Goal: Task Accomplishment & Management: Use online tool/utility

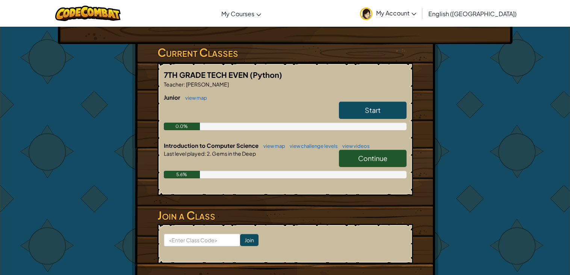
scroll to position [109, 0]
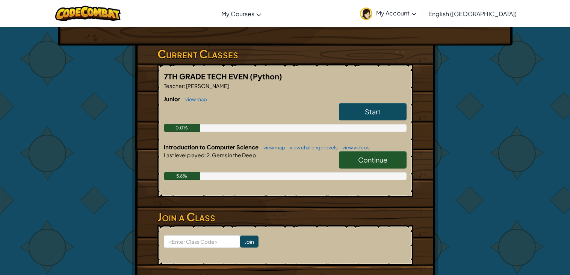
click at [363, 153] on link "Continue" at bounding box center [373, 159] width 68 height 17
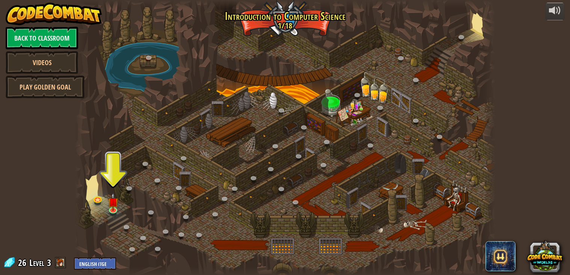
click at [125, 198] on div at bounding box center [285, 137] width 421 height 275
click at [110, 203] on img at bounding box center [113, 197] width 11 height 24
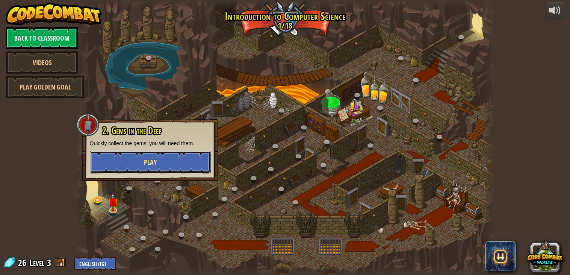
click at [129, 161] on button "Play" at bounding box center [150, 162] width 121 height 23
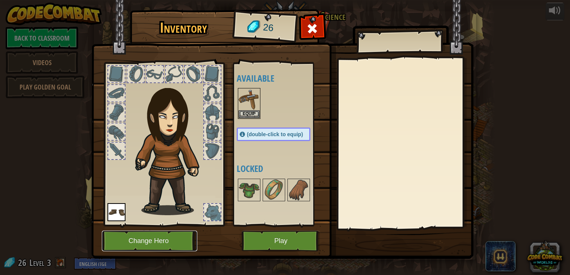
click at [122, 233] on button "Change Hero" at bounding box center [150, 240] width 96 height 21
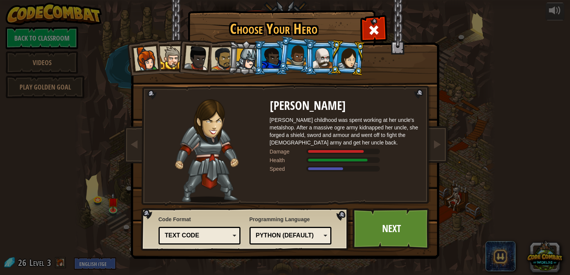
click at [344, 53] on div at bounding box center [348, 57] width 21 height 21
click at [384, 238] on link "Next" at bounding box center [392, 228] width 79 height 41
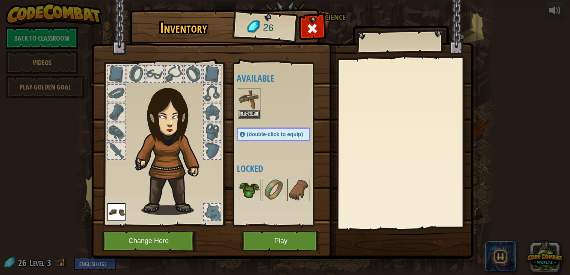
click at [257, 188] on img at bounding box center [249, 189] width 21 height 21
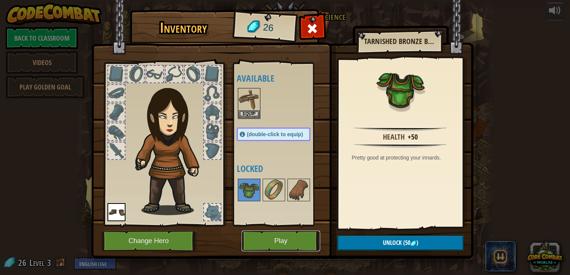
click at [277, 234] on button "Play" at bounding box center [281, 240] width 79 height 21
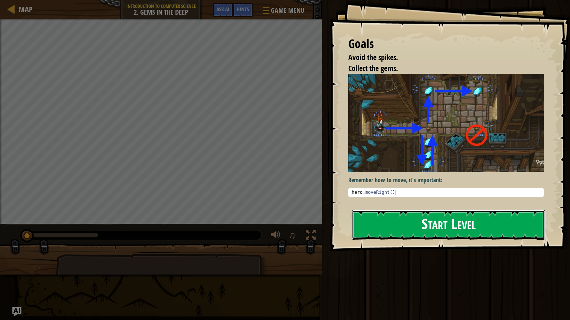
click at [413, 235] on button "Start Level" at bounding box center [449, 225] width 194 height 30
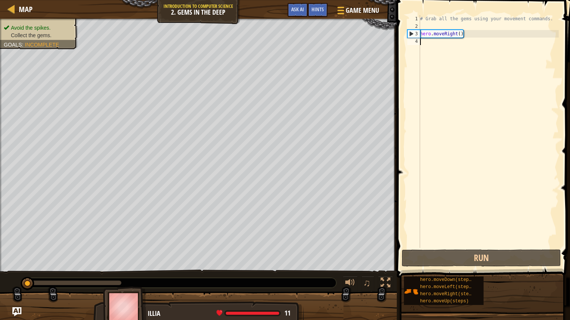
click at [431, 43] on div "# Grab all the gems using your movement commands. hero . moveRight ( )" at bounding box center [489, 139] width 140 height 248
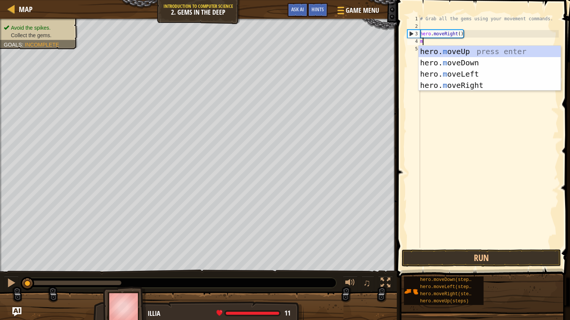
type textarea "mo"
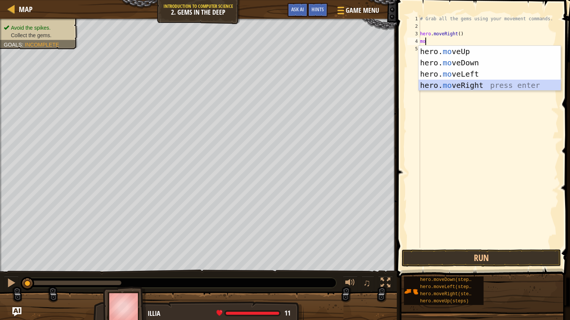
click at [453, 84] on div "hero. mo veUp press enter hero. mo veDown press enter hero. mo veLeft press ent…" at bounding box center [490, 80] width 142 height 68
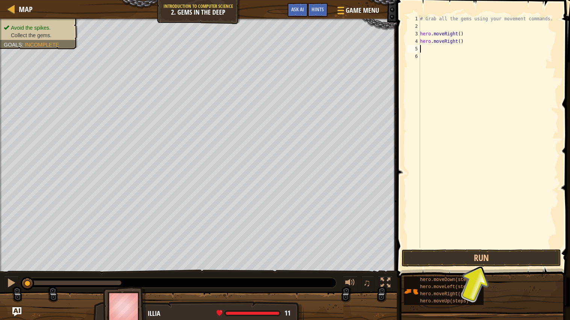
type textarea "mo"
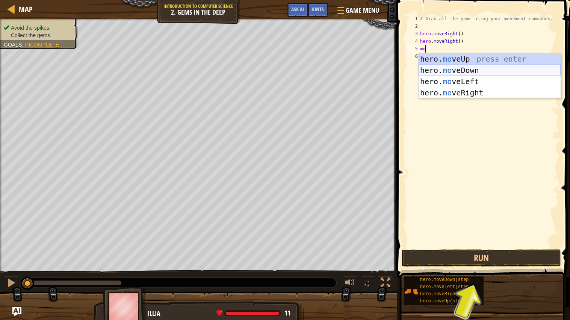
click at [473, 71] on div "hero. mo veUp press enter hero. mo veDown press enter hero. mo veLeft press ent…" at bounding box center [490, 87] width 142 height 68
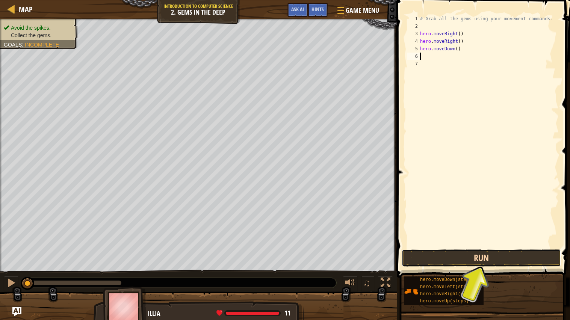
click at [449, 253] on button "Run" at bounding box center [481, 258] width 159 height 17
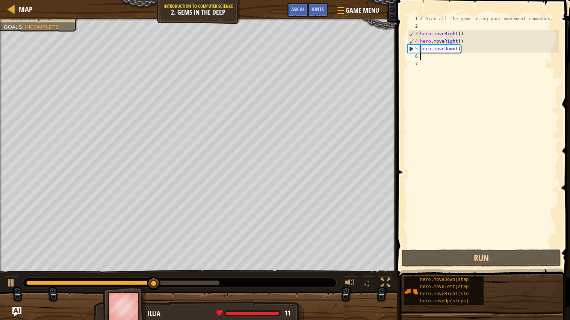
click at [447, 50] on div "# Grab all the gems using your movement commands. hero . moveRight ( ) hero . m…" at bounding box center [489, 139] width 140 height 248
click at [452, 49] on div "# Grab all the gems using your movement commands. hero . moveRight ( ) hero . m…" at bounding box center [489, 139] width 140 height 248
click at [455, 50] on div "# Grab all the gems using your movement commands. hero . moveRight ( ) hero . m…" at bounding box center [489, 139] width 140 height 248
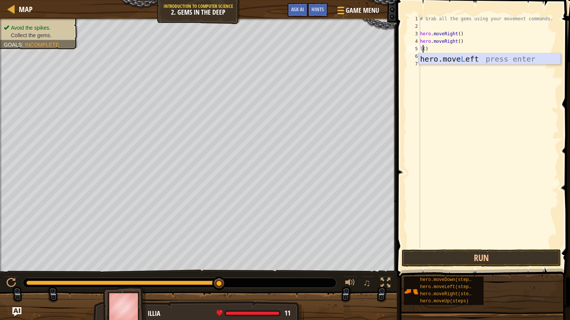
click at [431, 58] on div "hero.move L eft press enter" at bounding box center [490, 70] width 142 height 34
type textarea "hero.moveLeft"
click at [428, 55] on div "# Grab all the gems using your movement commands. hero . moveRight ( ) hero . m…" at bounding box center [489, 139] width 140 height 248
type textarea "do"
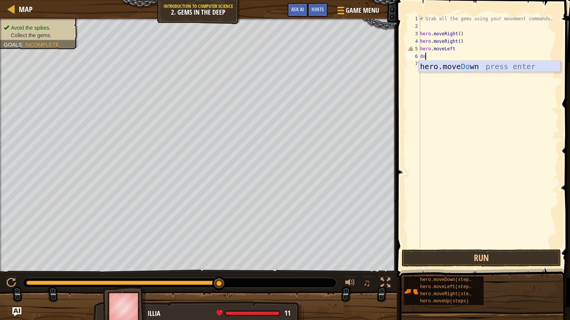
click at [438, 67] on div "hero.move Do wn press enter" at bounding box center [490, 78] width 142 height 34
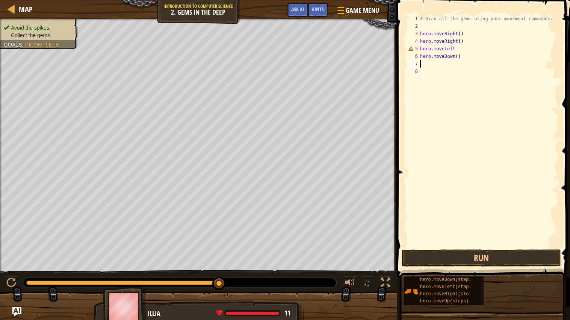
type textarea "up"
click at [447, 73] on div "hero.move Up press enter" at bounding box center [490, 85] width 142 height 34
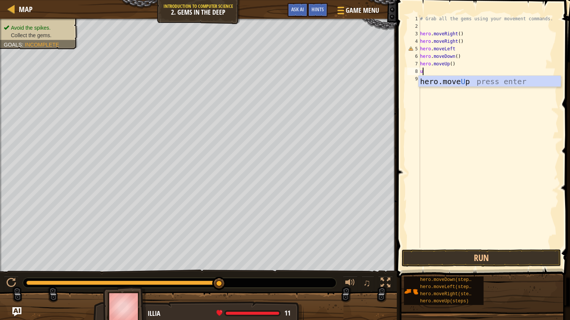
type textarea "up"
click at [429, 82] on div "hero.move Up press enter" at bounding box center [490, 93] width 142 height 34
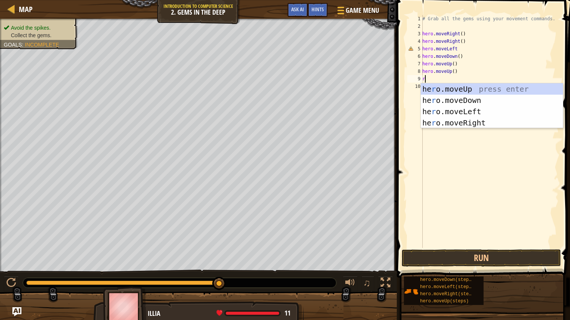
type textarea "ri"
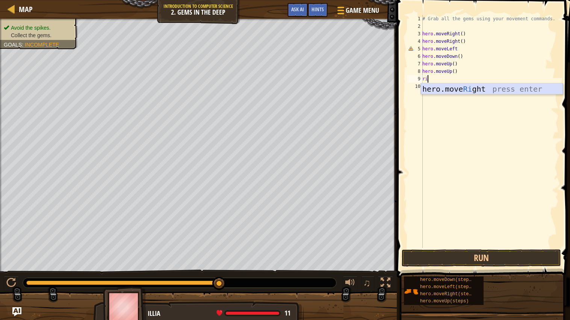
click at [437, 86] on div "hero.move Ri ght press enter" at bounding box center [492, 100] width 142 height 34
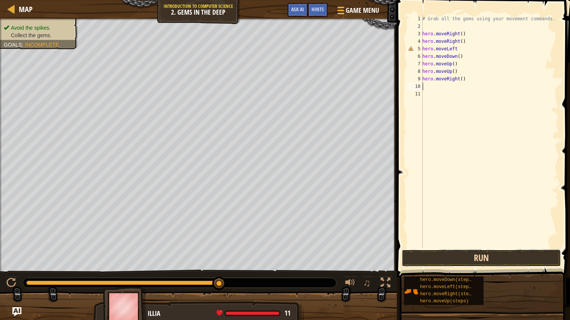
click at [463, 258] on button "Run" at bounding box center [481, 258] width 159 height 17
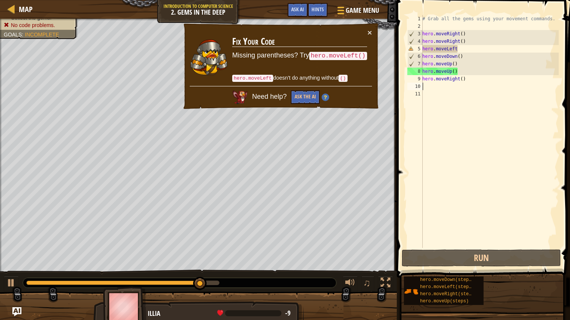
click at [462, 47] on div "# Grab all the gems using your movement commands. hero . moveRight ( ) hero . m…" at bounding box center [490, 139] width 138 height 248
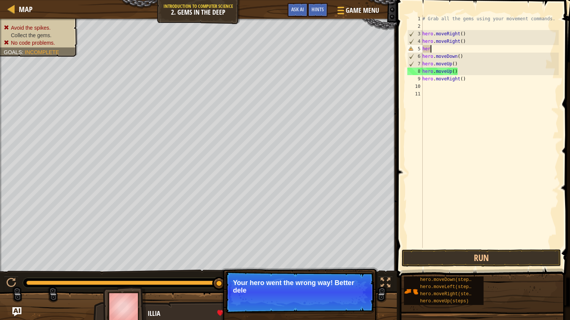
type textarea "h"
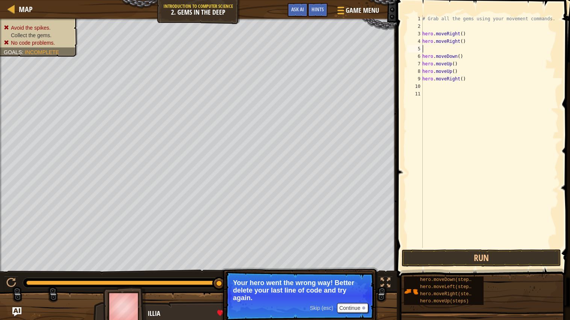
type textarea "m"
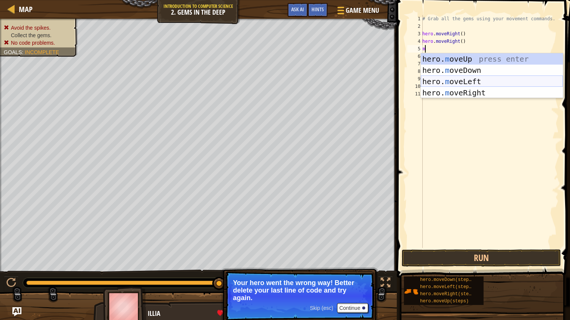
click at [471, 79] on div "hero. m oveUp press enter hero. m oveDown press enter hero. m oveLeft press ent…" at bounding box center [492, 87] width 142 height 68
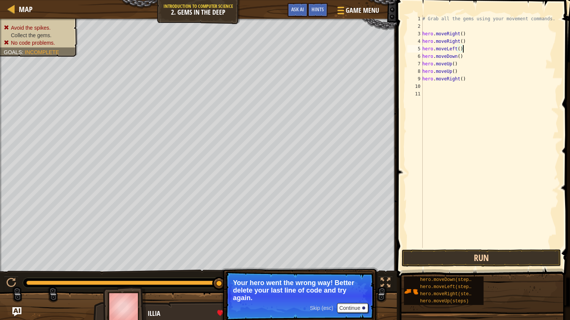
type textarea "hero.moveLeft()"
click at [427, 259] on button "Run" at bounding box center [481, 258] width 159 height 17
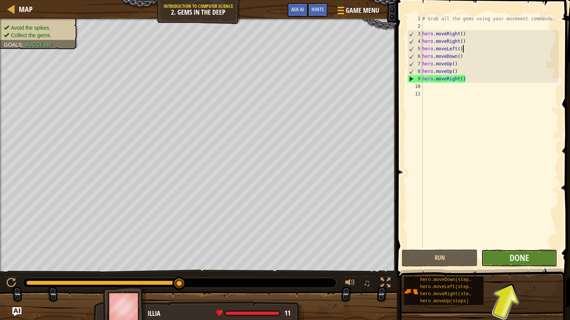
click at [537, 258] on button "Done" at bounding box center [520, 258] width 76 height 17
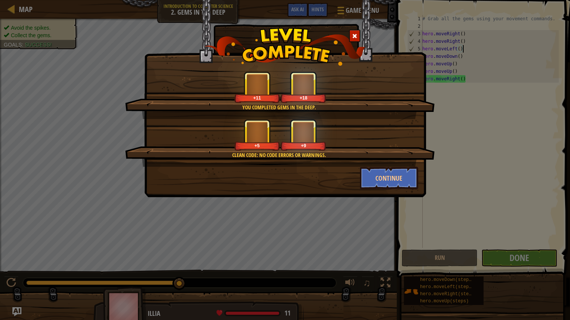
click at [415, 194] on div "You completed Gems in the Deep. +11 +18 Clean code: no code errors or warnings.…" at bounding box center [285, 98] width 282 height 197
click at [399, 176] on button "Continue" at bounding box center [389, 178] width 58 height 23
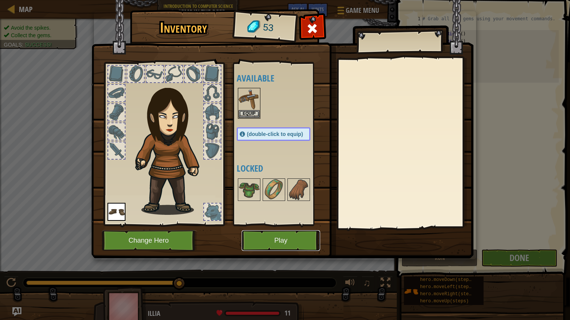
click at [287, 243] on button "Play" at bounding box center [281, 240] width 79 height 21
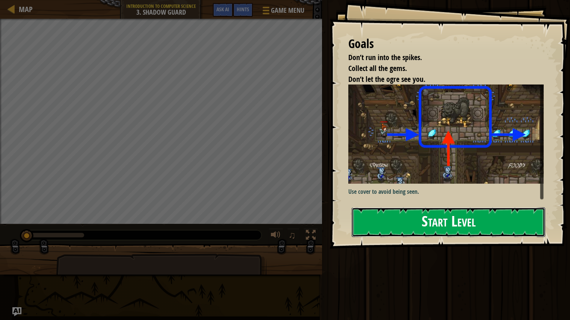
click at [384, 223] on button "Start Level" at bounding box center [449, 223] width 194 height 30
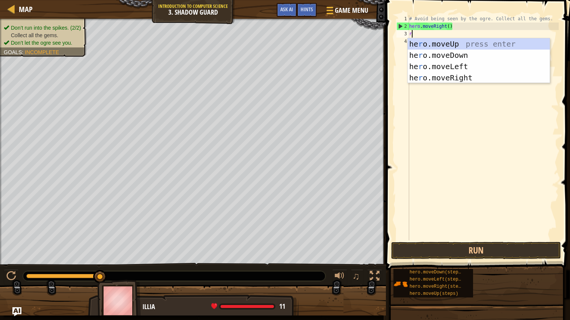
scroll to position [3, 0]
type textarea "ri"
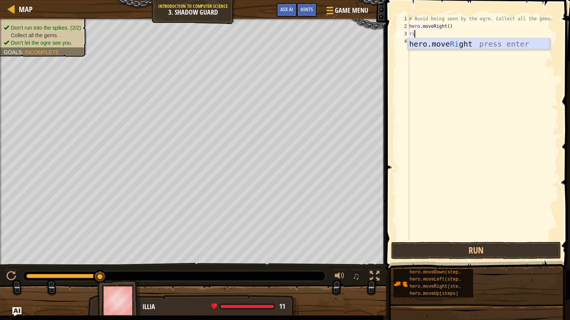
click at [454, 45] on div "hero.move Ri ght press enter" at bounding box center [479, 55] width 142 height 34
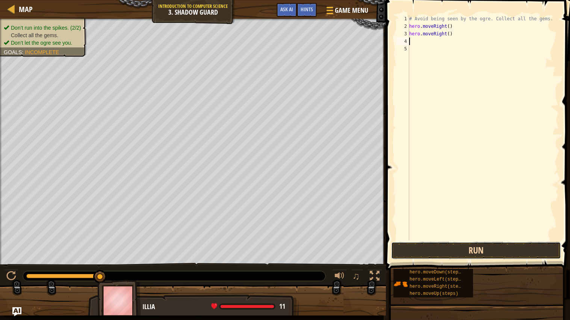
click at [431, 248] on button "Run" at bounding box center [476, 250] width 170 height 17
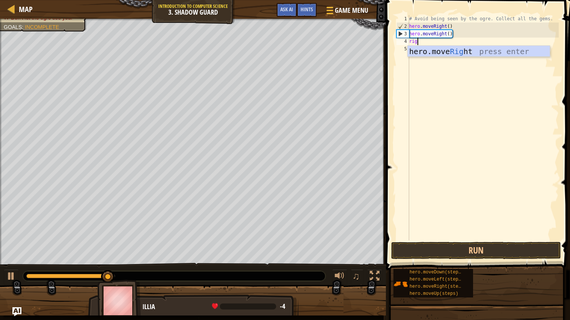
scroll to position [3, 0]
type textarea "righ"
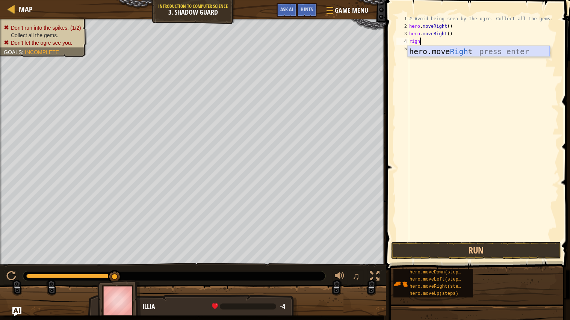
click at [442, 50] on div "hero.move Righ t press enter" at bounding box center [479, 63] width 142 height 34
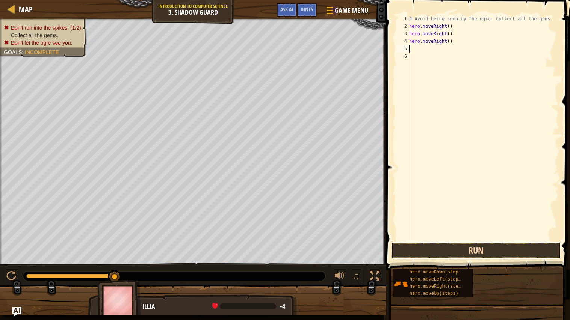
click at [423, 258] on button "Run" at bounding box center [476, 250] width 170 height 17
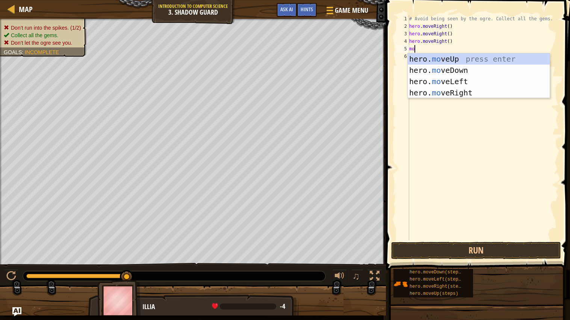
scroll to position [3, 0]
type textarea "move"
click at [464, 84] on div "hero. move Up press enter hero. move Down press enter hero. move Left press ent…" at bounding box center [479, 87] width 142 height 68
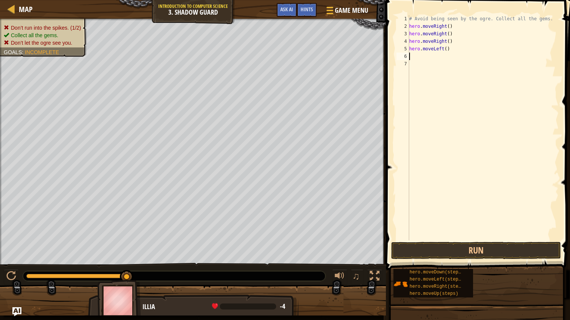
type textarea "up"
click at [450, 64] on div "hero.move Up press enter" at bounding box center [479, 78] width 142 height 34
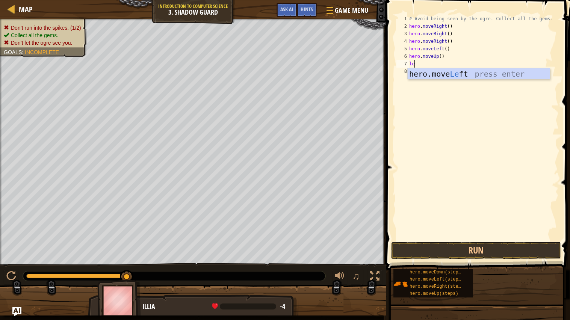
scroll to position [3, 0]
type textarea "left"
click at [460, 77] on div "hero.move Left press enter" at bounding box center [479, 85] width 142 height 34
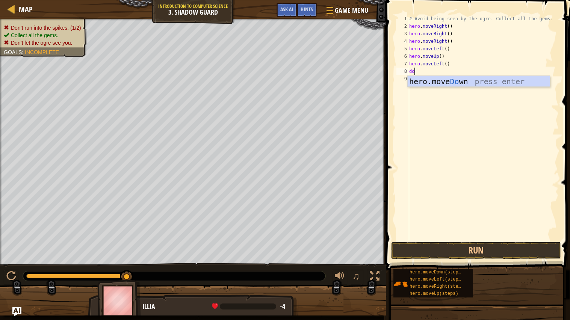
type textarea "down"
click at [482, 81] on div "hero.move Down press enter" at bounding box center [479, 93] width 142 height 34
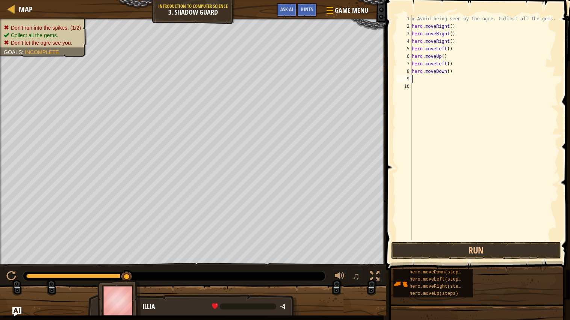
scroll to position [3, 0]
click at [459, 255] on button "Run" at bounding box center [476, 250] width 170 height 17
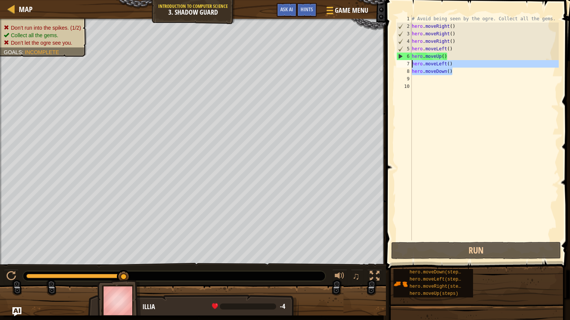
drag, startPoint x: 458, startPoint y: 72, endPoint x: 413, endPoint y: 64, distance: 46.2
click at [413, 64] on div "# Avoid being seen by the ogre. Collect all the gems. hero . moveRight ( ) hero…" at bounding box center [485, 135] width 149 height 241
type textarea "hero.moveLeft() hero.moveDown()"
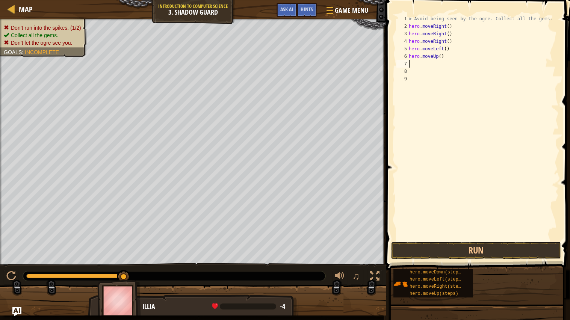
click at [448, 56] on div "# Avoid being seen by the ogre. Collect all the gems. hero . moveRight ( ) hero…" at bounding box center [484, 135] width 152 height 241
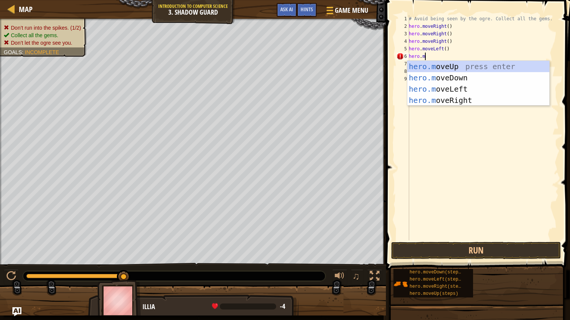
type textarea "[DOMAIN_NAME]"
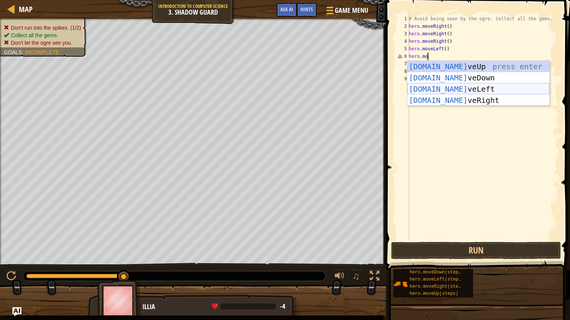
click at [461, 91] on div "[DOMAIN_NAME] veUp press enter [DOMAIN_NAME] veDown press enter [DOMAIN_NAME] v…" at bounding box center [479, 95] width 142 height 68
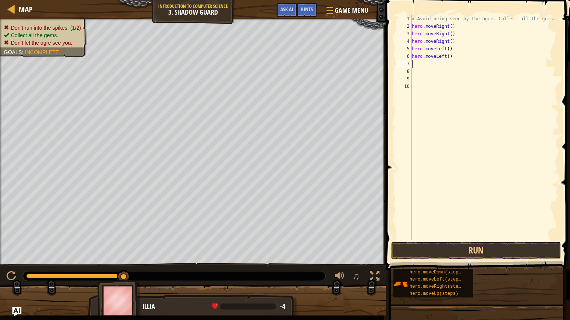
scroll to position [3, 0]
click at [405, 253] on button "Run" at bounding box center [476, 250] width 170 height 17
click at [439, 0] on body "Map Introduction to Computer Science 3. Shadow Guard Game Menu Done Hints Ask A…" at bounding box center [285, 0] width 570 height 0
click at [447, 251] on button "Run" at bounding box center [476, 250] width 170 height 17
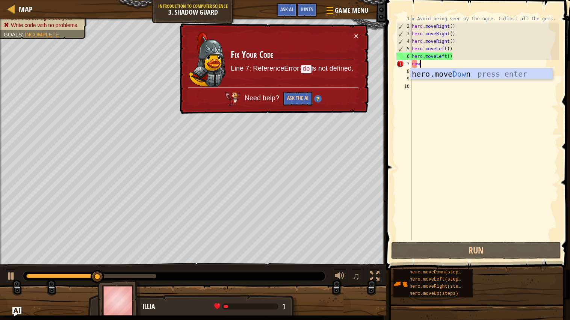
type textarea "dow"
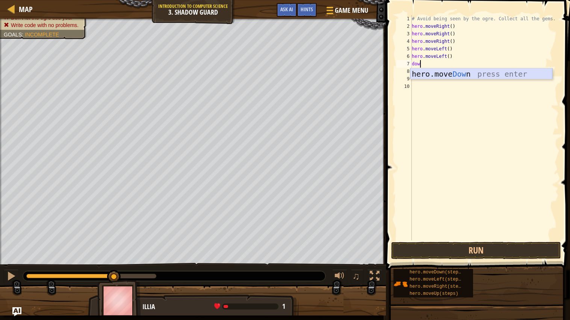
click at [447, 78] on div "hero.move Dow n press enter" at bounding box center [482, 85] width 142 height 34
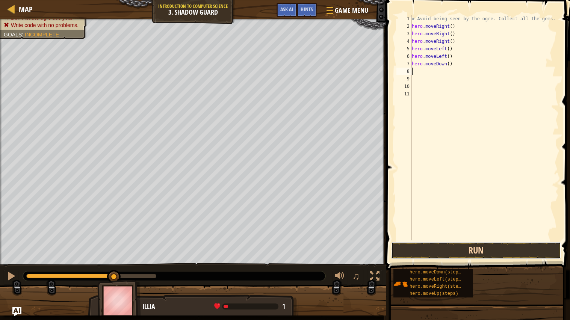
click at [433, 248] on button "Run" at bounding box center [476, 250] width 170 height 17
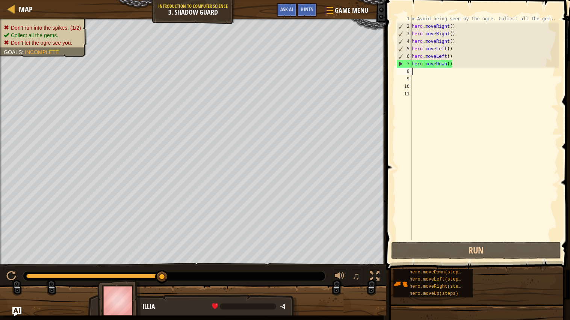
click at [446, 65] on div "# Avoid being seen by the ogre. Collect all the gems. hero . moveRight ( ) hero…" at bounding box center [485, 135] width 149 height 241
click at [447, 64] on div "# Avoid being seen by the ogre. Collect all the gems. hero . moveRight ( ) hero…" at bounding box center [485, 135] width 149 height 241
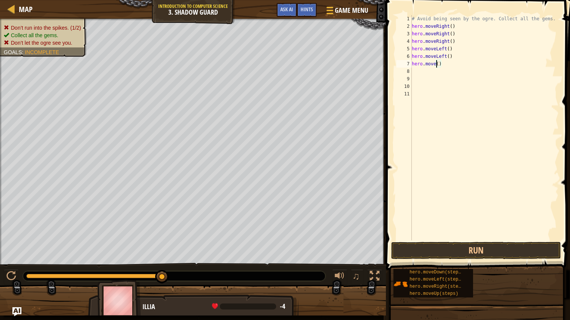
scroll to position [3, 2]
click at [457, 76] on div "hero.moveR ight press enter" at bounding box center [482, 85] width 142 height 34
type textarea "hero.moveRight"
click at [427, 72] on div "# Avoid being seen by the ogre. Collect all the gems. hero . moveRight ( ) hero…" at bounding box center [485, 135] width 149 height 241
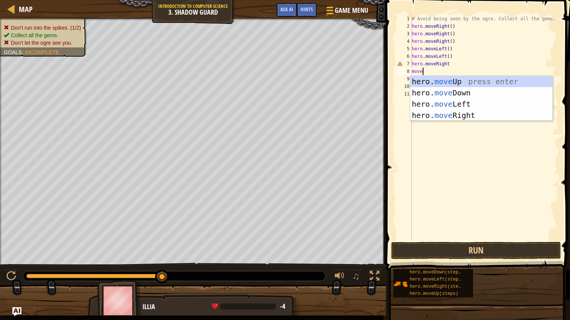
type textarea "movedo"
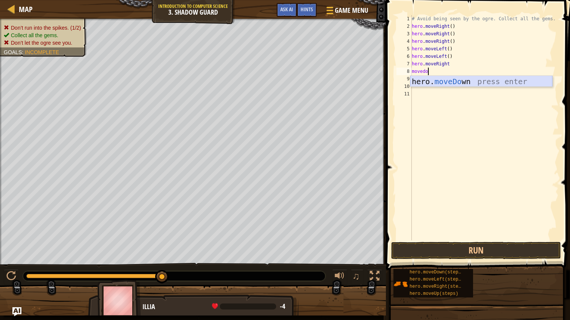
click at [431, 79] on div "hero. moveDo wn press enter" at bounding box center [482, 93] width 142 height 34
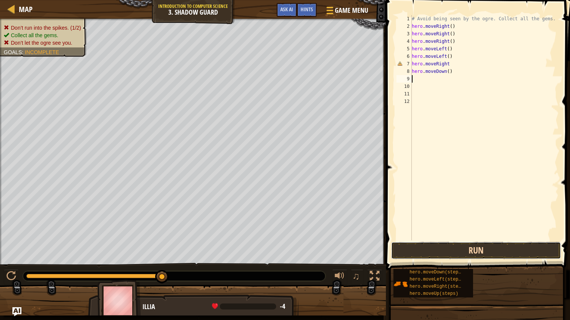
click at [423, 256] on button "Run" at bounding box center [476, 250] width 170 height 17
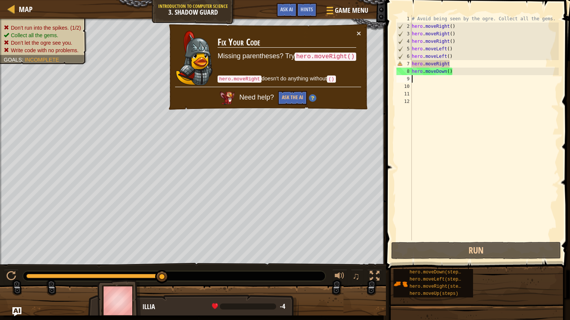
click at [453, 66] on div "# Avoid being seen by the ogre. Collect all the gems. hero . moveRight ( ) hero…" at bounding box center [485, 135] width 149 height 241
click at [453, 66] on div "# Avoid being seen by the ogre. Collect all the gems. hero . moveRight ( ) hero…" at bounding box center [485, 128] width 149 height 226
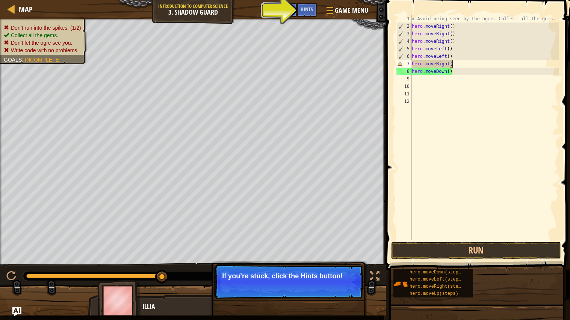
scroll to position [3, 3]
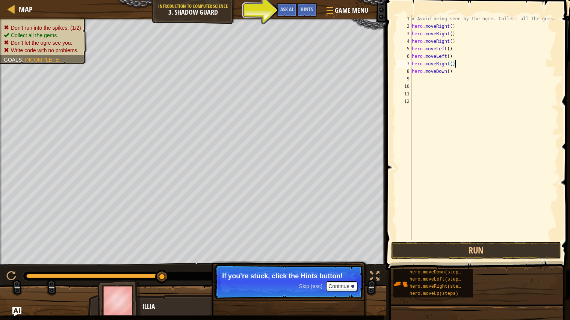
click at [462, 74] on div "# Avoid being seen by the ogre. Collect all the gems. hero . moveRight ( ) hero…" at bounding box center [485, 135] width 149 height 241
type textarea "hero.moveDown()"
click at [304, 8] on span "Hints" at bounding box center [307, 9] width 12 height 7
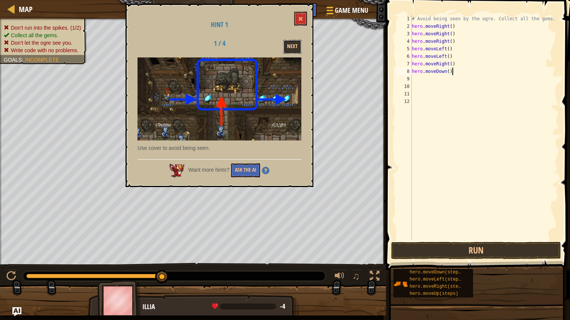
click at [294, 43] on button "Next" at bounding box center [292, 47] width 18 height 14
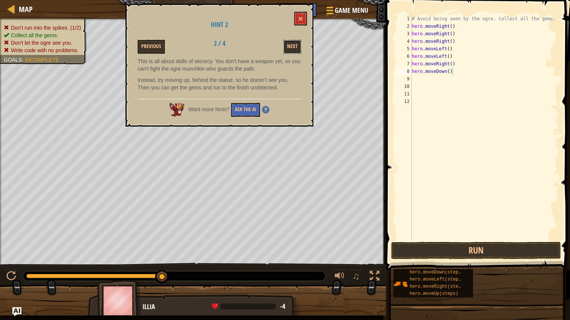
click at [294, 43] on button "Next" at bounding box center [292, 47] width 18 height 14
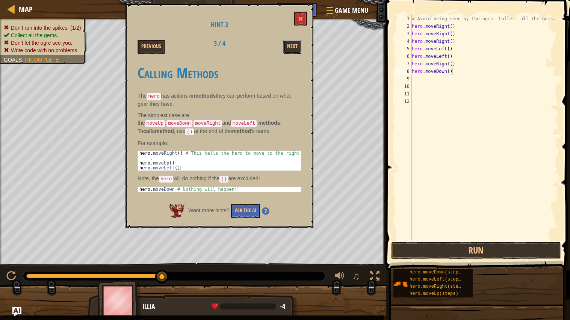
click at [294, 43] on button "Next" at bounding box center [292, 47] width 18 height 14
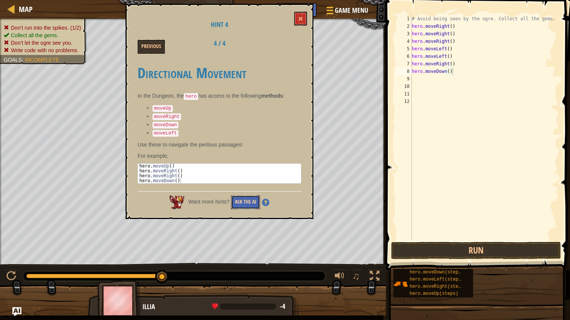
click at [249, 203] on button "Ask the AI" at bounding box center [245, 203] width 29 height 14
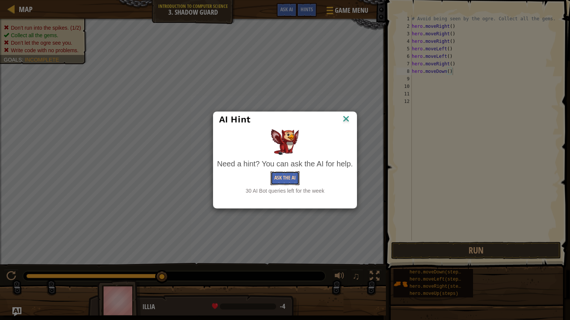
click at [284, 181] on button "Ask the AI" at bounding box center [285, 178] width 29 height 14
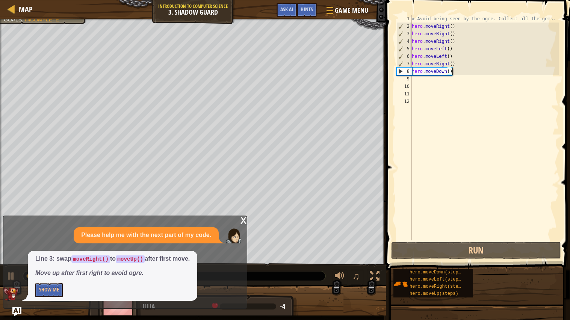
click at [168, 270] on p "Move up after first right to avoid ogre." at bounding box center [112, 273] width 155 height 9
click at [184, 266] on span "Line 3: swap moveRight() to moveUp() after first move. Move up after first righ…" at bounding box center [112, 266] width 155 height 23
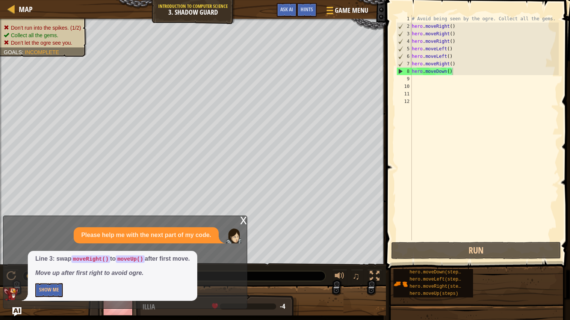
click at [240, 219] on div "x" at bounding box center [243, 220] width 7 height 8
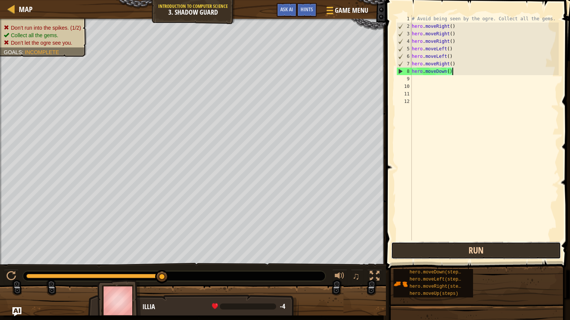
click at [448, 252] on button "Run" at bounding box center [476, 250] width 170 height 17
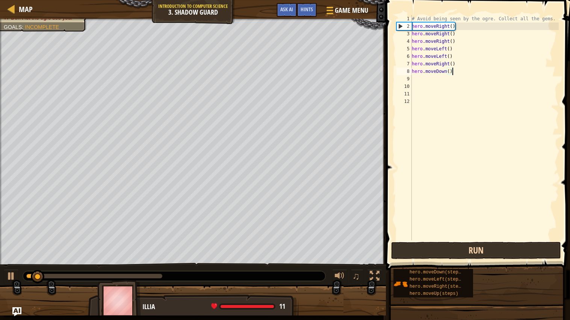
scroll to position [3, 0]
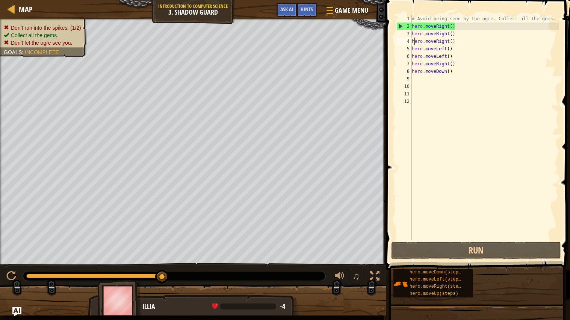
click at [459, 71] on div "# Avoid being seen by the ogre. Collect all the gems. hero . moveRight ( ) hero…" at bounding box center [485, 135] width 149 height 241
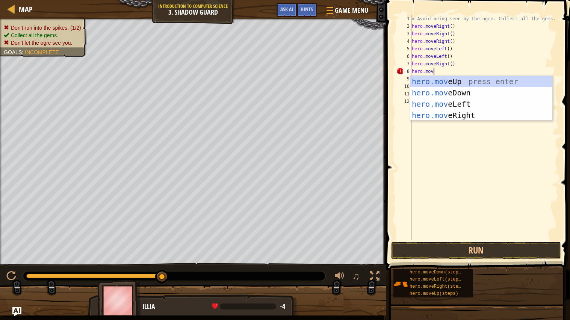
scroll to position [3, 2]
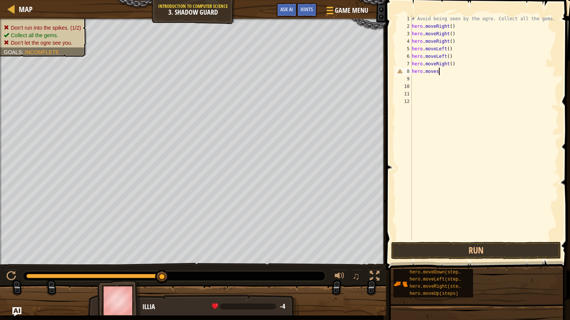
type textarea "hero.move"
click at [499, 111] on div "# Avoid being seen by the ogre. Collect all the gems. hero . moveRight ( ) hero…" at bounding box center [485, 135] width 149 height 241
click at [437, 72] on div "# Avoid being seen by the ogre. Collect all the gems. hero . moveRight ( ) hero…" at bounding box center [485, 135] width 149 height 241
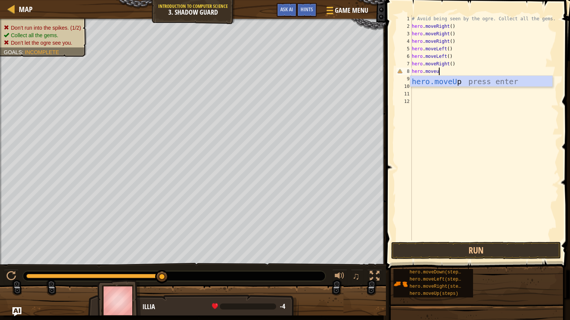
type textarea "hero.moveup"
click at [509, 76] on div "hero.moveUp press enter" at bounding box center [482, 81] width 142 height 11
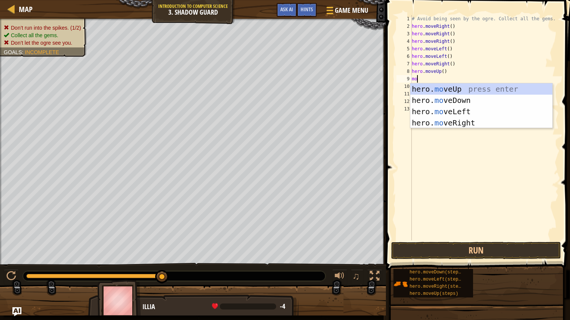
type textarea "move"
click at [476, 114] on div "hero. move Up press enter hero. move Down press enter hero. move Left press ent…" at bounding box center [482, 117] width 142 height 68
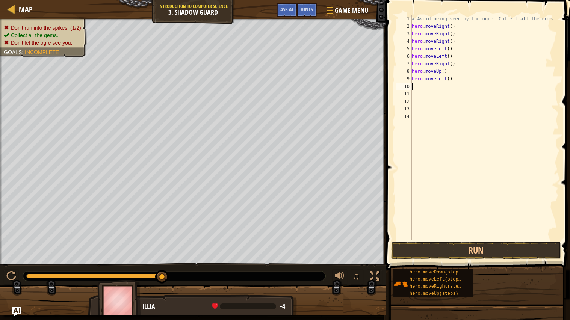
scroll to position [3, 0]
type textarea "down"
click at [497, 95] on div "hero.move Down press enter" at bounding box center [482, 108] width 142 height 34
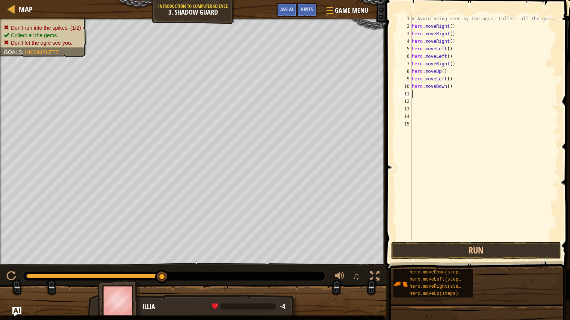
type textarea "l"
click at [451, 102] on div "hero.move L eft press enter" at bounding box center [482, 116] width 142 height 34
click at [440, 248] on button "Run" at bounding box center [476, 250] width 170 height 17
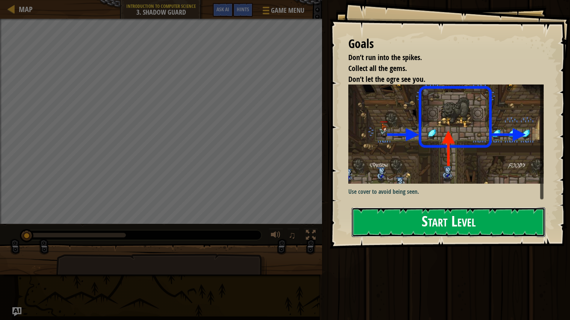
click at [387, 216] on button "Start Level" at bounding box center [449, 223] width 194 height 30
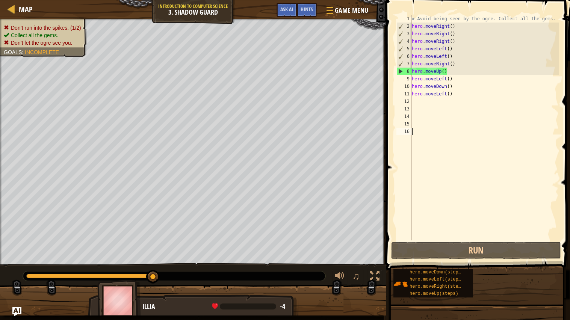
click at [441, 70] on div "# Avoid being seen by the ogre. Collect all the gems. hero . moveRight ( ) hero…" at bounding box center [485, 135] width 149 height 241
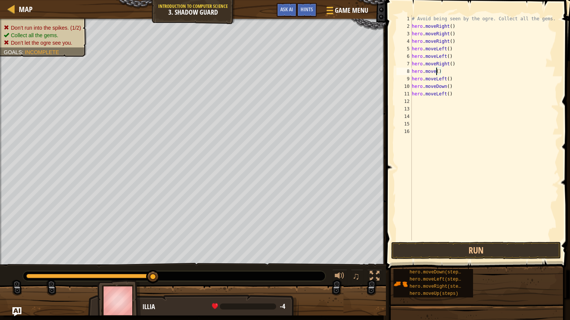
scroll to position [3, 2]
click at [482, 78] on div "hero.moveL eft press enter" at bounding box center [482, 93] width 142 height 34
click at [457, 251] on button "Run" at bounding box center [476, 250] width 170 height 17
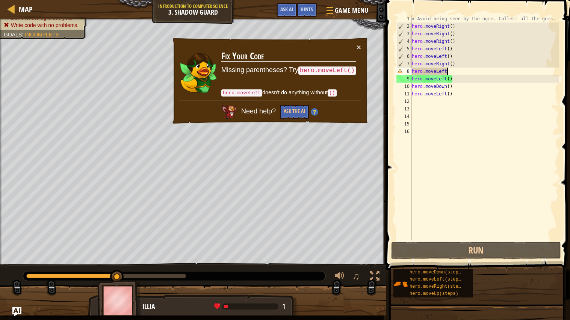
type textarea "hero.moveLeft()"
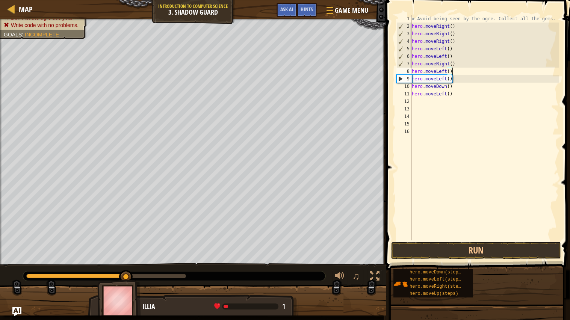
click at [471, 136] on div "# Avoid being seen by the ogre. Collect all the gems. hero . moveRight ( ) hero…" at bounding box center [485, 135] width 149 height 241
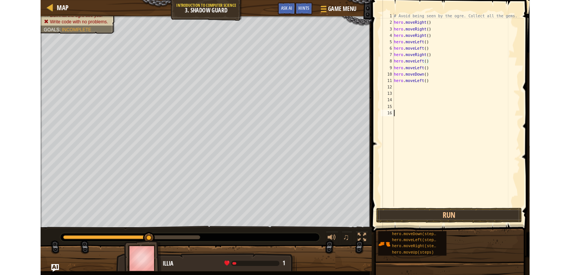
scroll to position [3, 0]
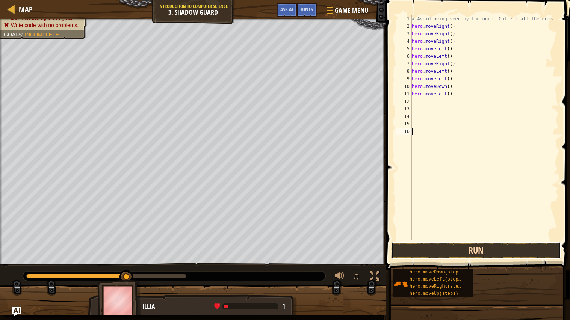
click at [439, 251] on button "Run" at bounding box center [476, 250] width 170 height 17
